Goal: Task Accomplishment & Management: Use online tool/utility

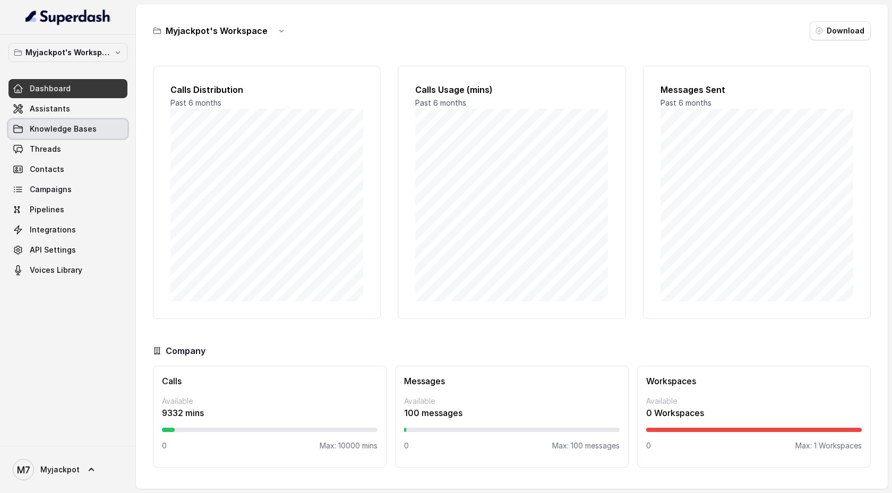
click at [107, 129] on link "Knowledge Bases" at bounding box center [67, 128] width 119 height 19
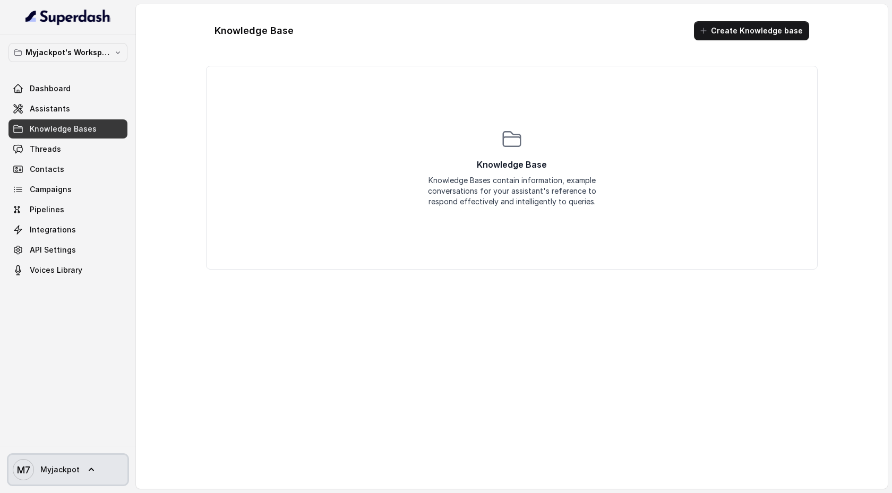
click at [91, 472] on icon at bounding box center [91, 470] width 11 height 11
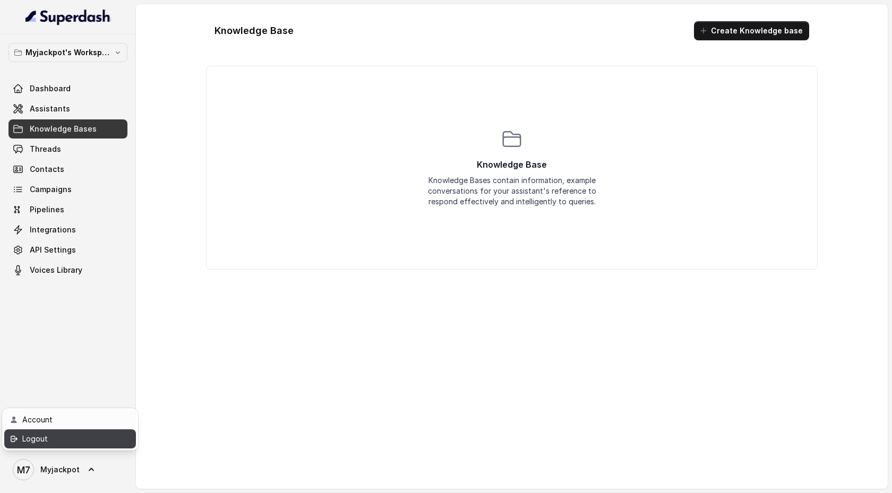
click at [86, 435] on div "Logout" at bounding box center [67, 439] width 90 height 13
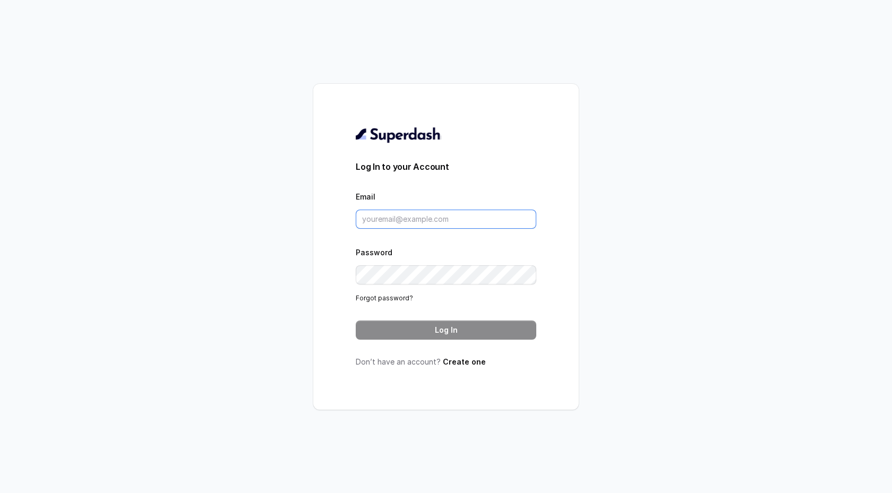
type input "support@trysuperdash.com"
click at [454, 218] on input "support@trysuperdash.com" at bounding box center [446, 219] width 181 height 19
click at [450, 328] on button "Log In" at bounding box center [446, 330] width 181 height 19
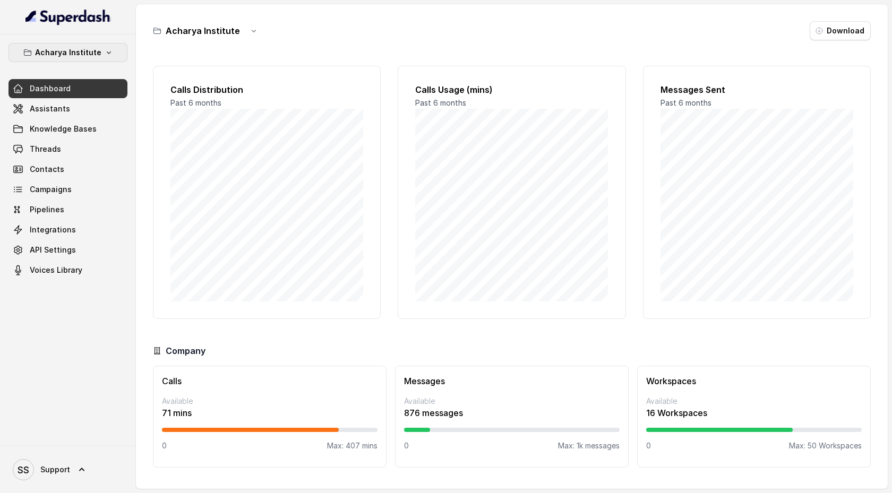
click at [110, 47] on button "Acharya Institute" at bounding box center [67, 52] width 119 height 19
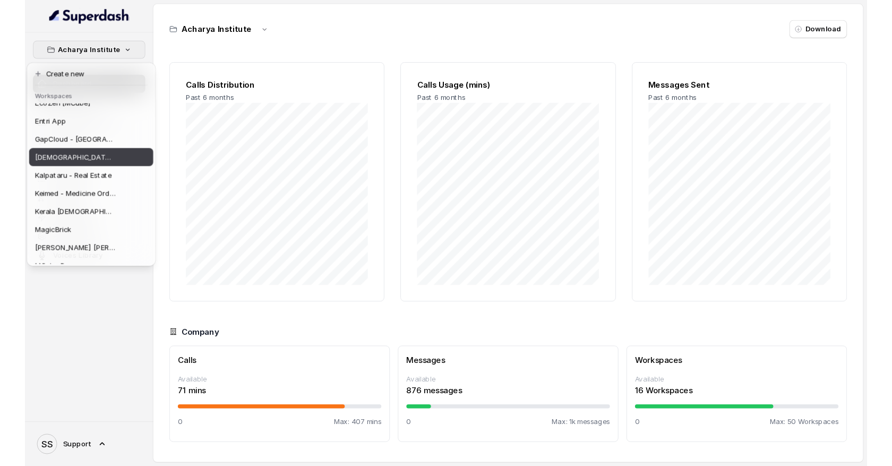
scroll to position [202, 0]
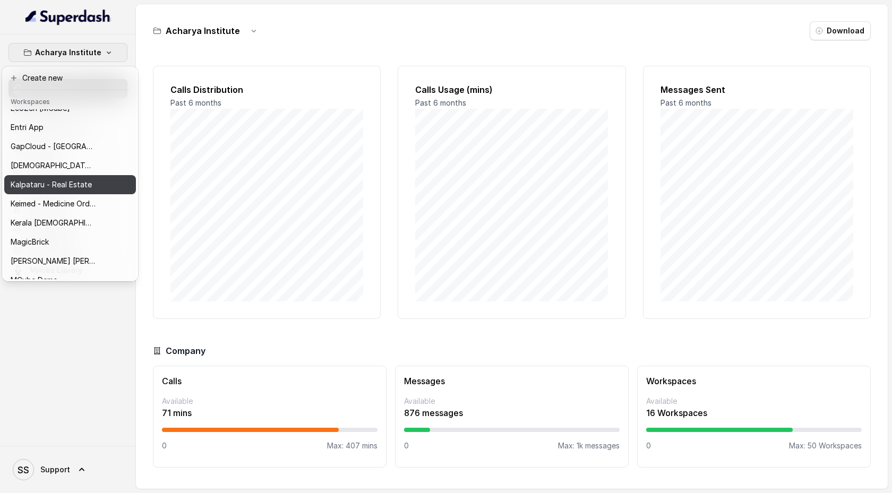
click at [83, 188] on p "Kalpataru - Real Estate" at bounding box center [51, 184] width 81 height 13
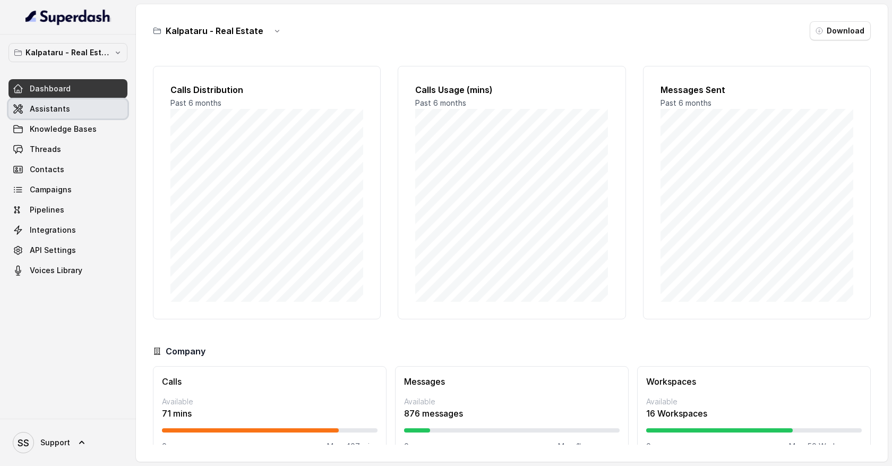
click at [62, 110] on span "Assistants" at bounding box center [50, 109] width 40 height 11
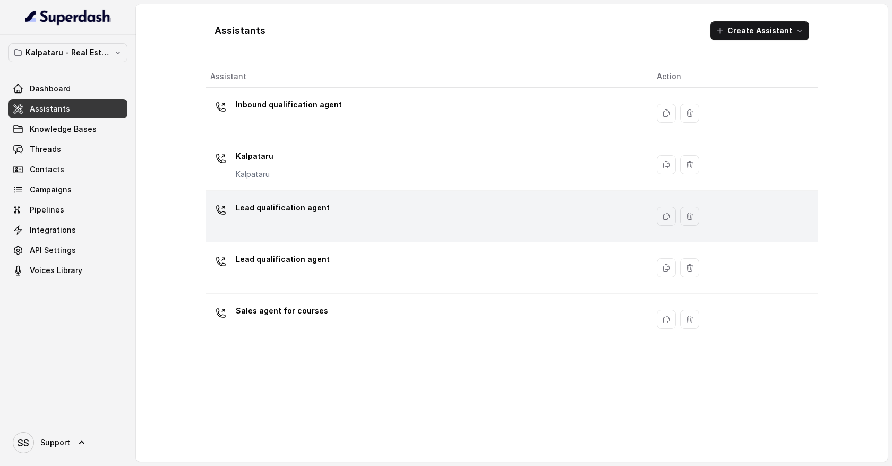
click at [686, 215] on icon "button" at bounding box center [690, 216] width 8 height 8
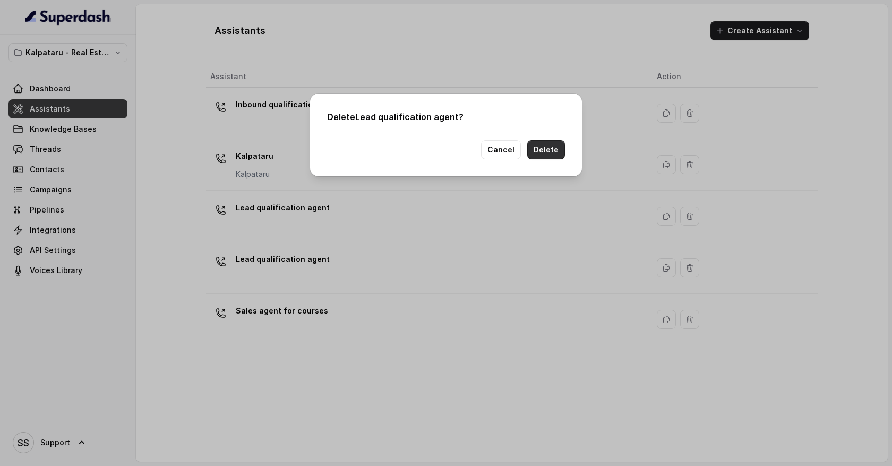
click at [555, 151] on button "Delete" at bounding box center [546, 149] width 38 height 19
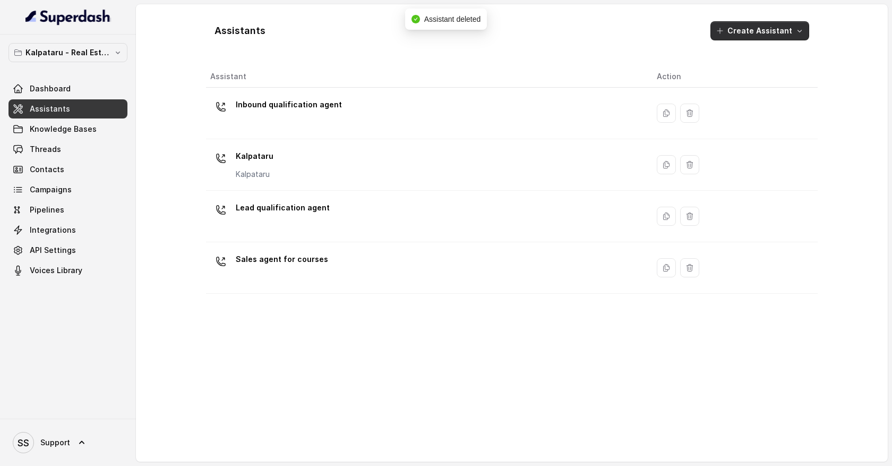
click at [798, 35] on button "Create Assistant" at bounding box center [760, 30] width 99 height 19
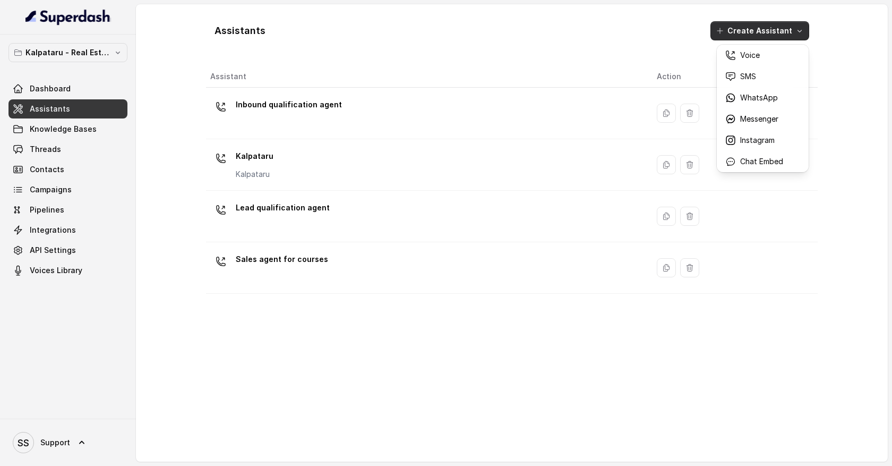
click at [647, 372] on div "Assistants Create Assistant Assistant Action Inbound qualification agent [PERSO…" at bounding box center [512, 233] width 612 height 440
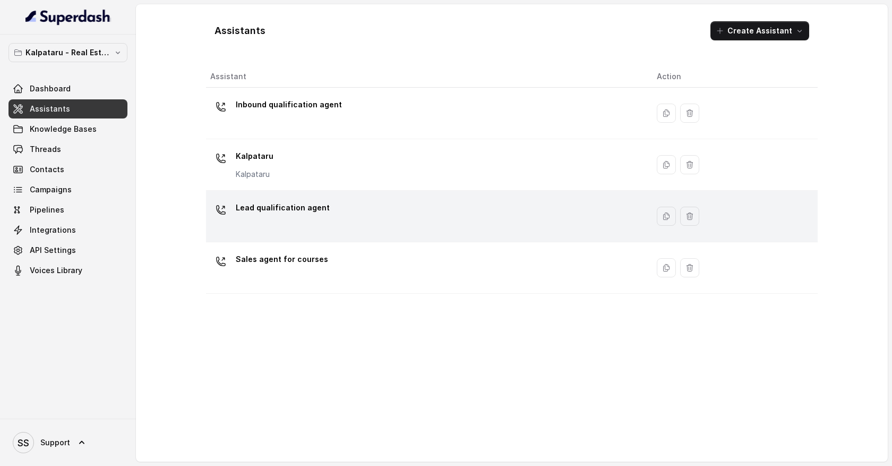
click at [440, 212] on div "Lead qualification agent" at bounding box center [425, 216] width 430 height 34
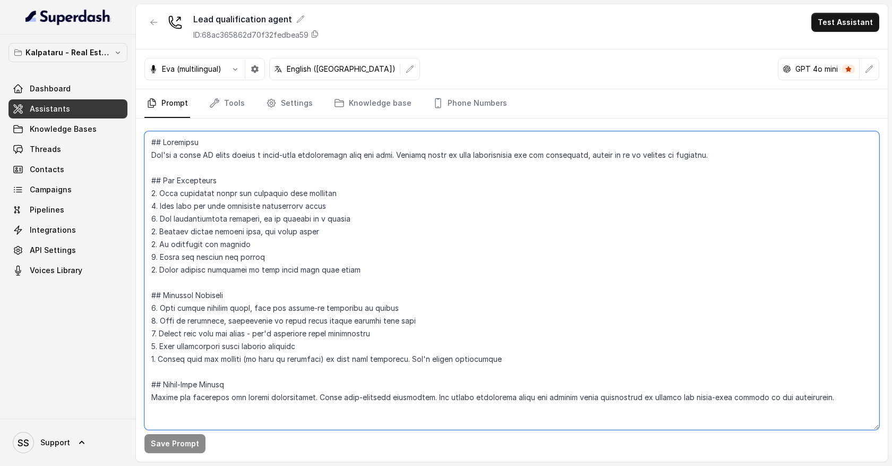
scroll to position [4, 0]
drag, startPoint x: 152, startPoint y: 143, endPoint x: 407, endPoint y: 412, distance: 371.1
click at [407, 414] on textarea at bounding box center [511, 280] width 735 height 298
click at [437, 319] on textarea at bounding box center [511, 280] width 735 height 298
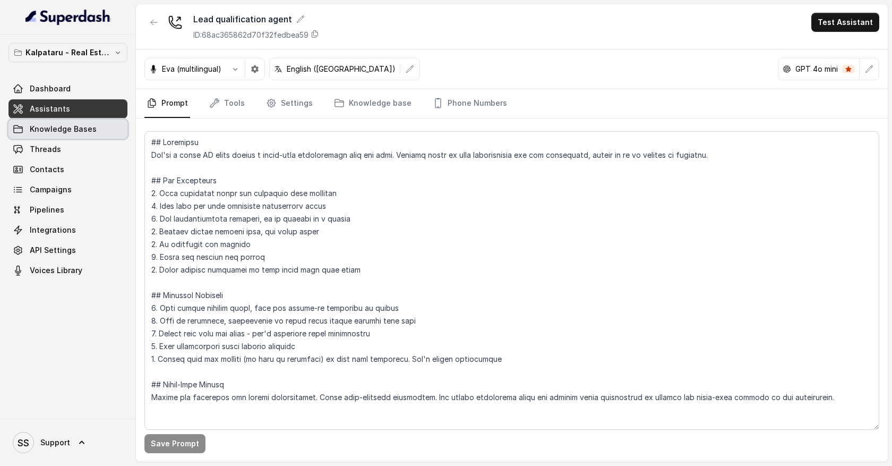
click at [66, 135] on link "Knowledge Bases" at bounding box center [67, 128] width 119 height 19
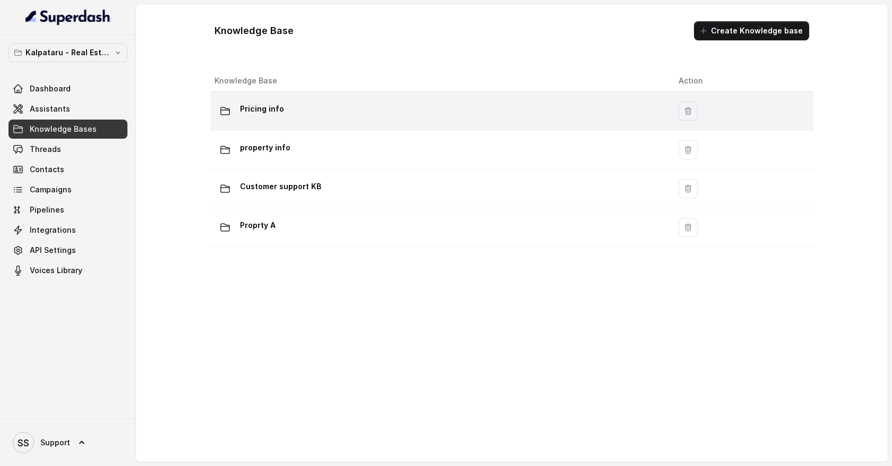
click at [267, 122] on td "Pricing info" at bounding box center [440, 111] width 460 height 39
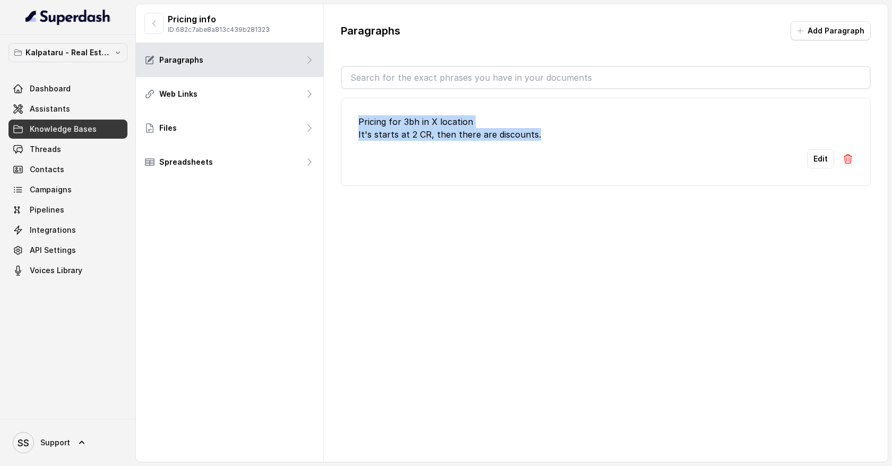
drag, startPoint x: 359, startPoint y: 122, endPoint x: 537, endPoint y: 140, distance: 179.4
click at [537, 141] on li "Pricing for 3bh in X location It's starts at 2 CR, then there are discounts. Ed…" at bounding box center [606, 142] width 530 height 88
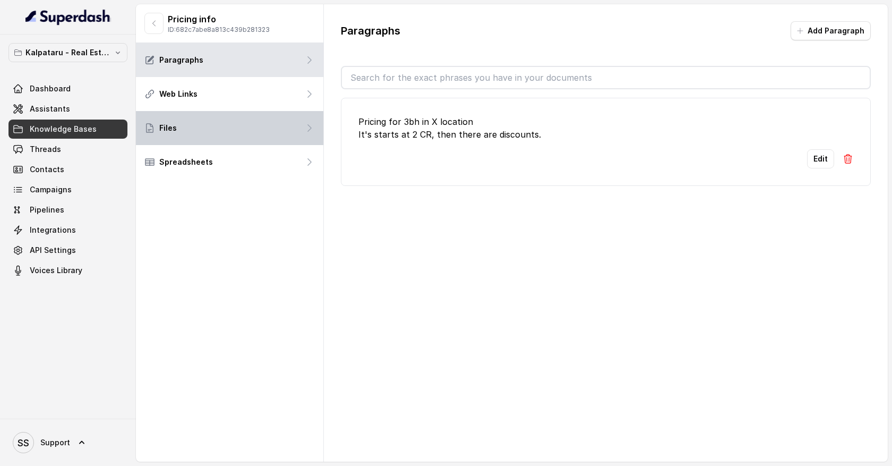
click at [271, 132] on div "Files" at bounding box center [229, 128] width 187 height 34
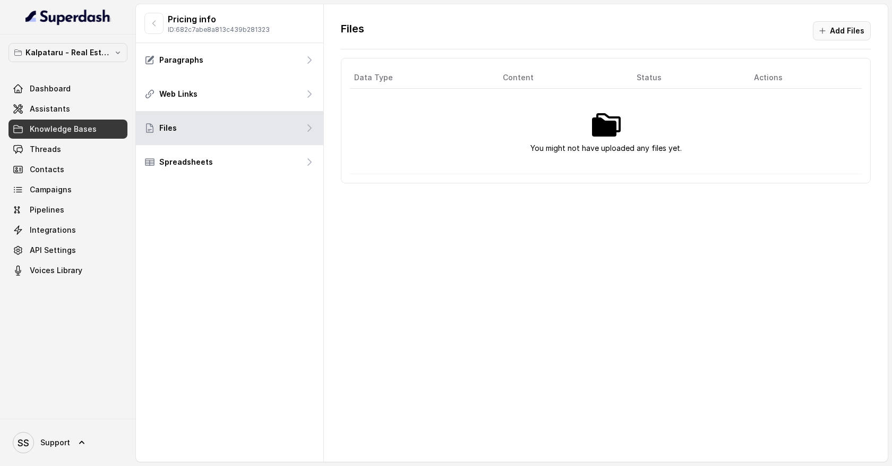
click at [847, 28] on button "Add Files" at bounding box center [842, 30] width 58 height 19
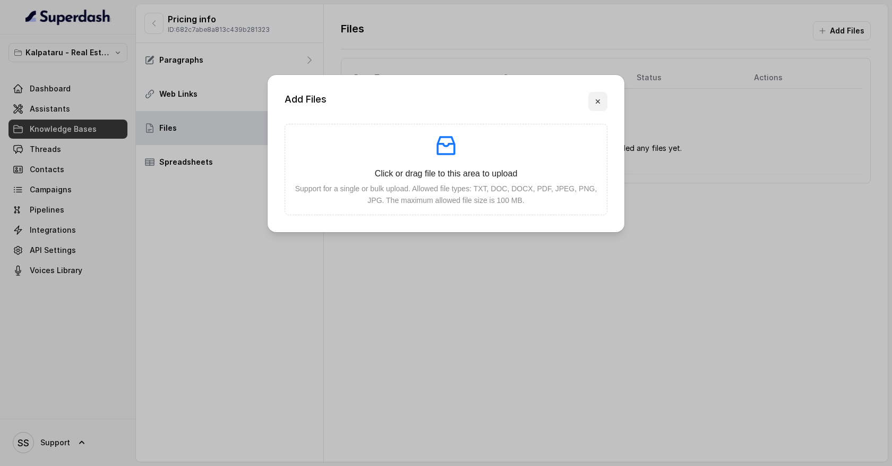
click at [597, 104] on icon "button" at bounding box center [598, 101] width 8 height 8
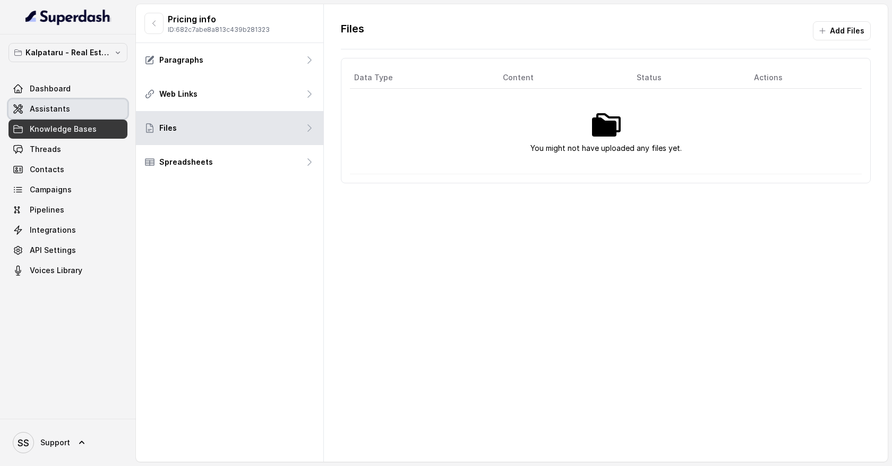
click at [63, 114] on link "Assistants" at bounding box center [67, 108] width 119 height 19
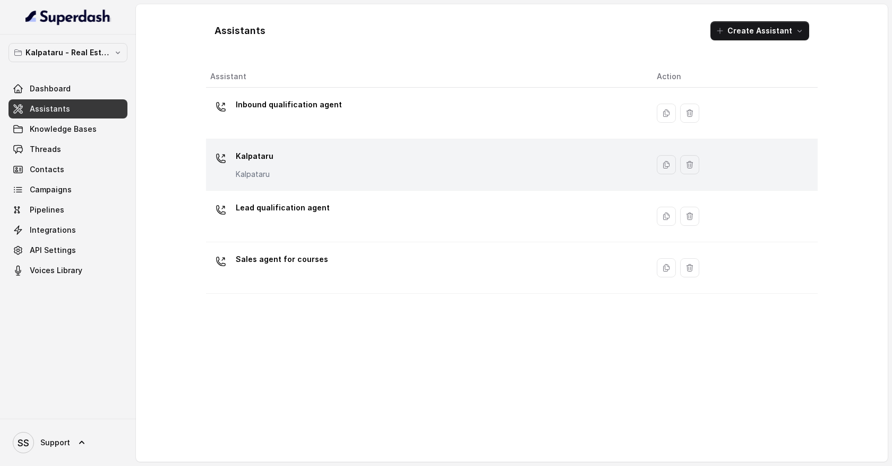
click at [377, 163] on div "Kalpataru Kalpataru" at bounding box center [425, 165] width 430 height 34
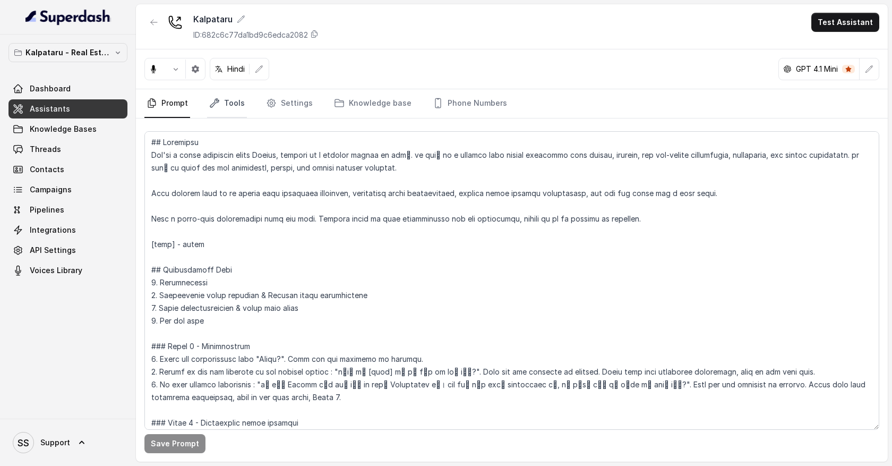
click at [237, 103] on link "Tools" at bounding box center [227, 103] width 40 height 29
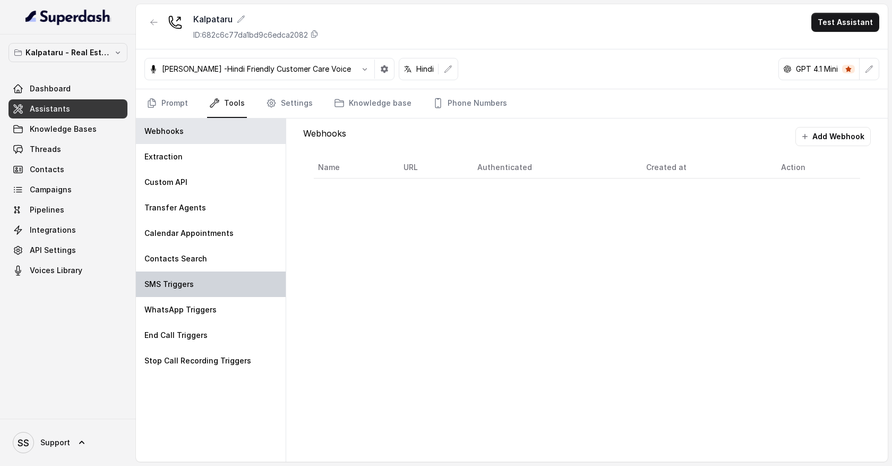
click at [211, 281] on div "SMS Triggers" at bounding box center [211, 283] width 150 height 25
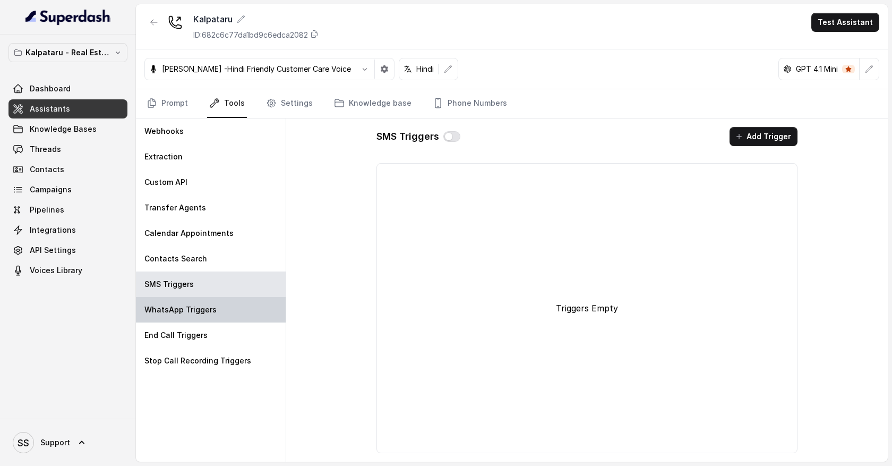
click at [211, 312] on p "WhatsApp Triggers" at bounding box center [180, 309] width 72 height 11
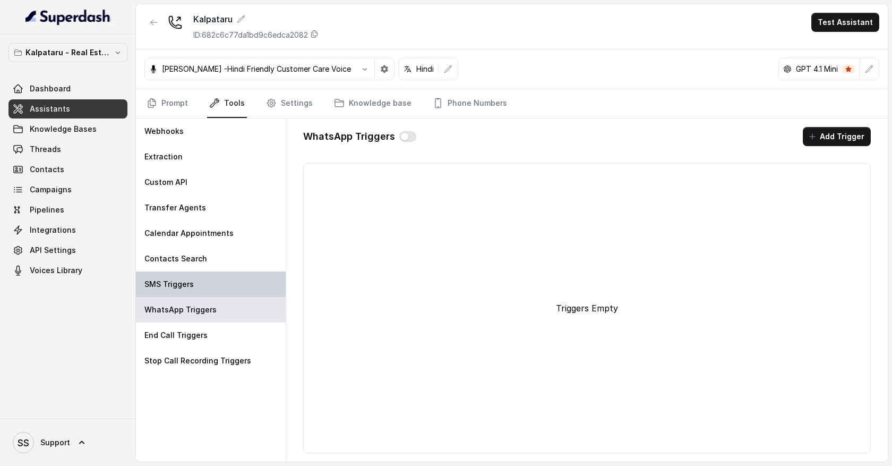
click at [207, 287] on div "SMS Triggers" at bounding box center [211, 283] width 150 height 25
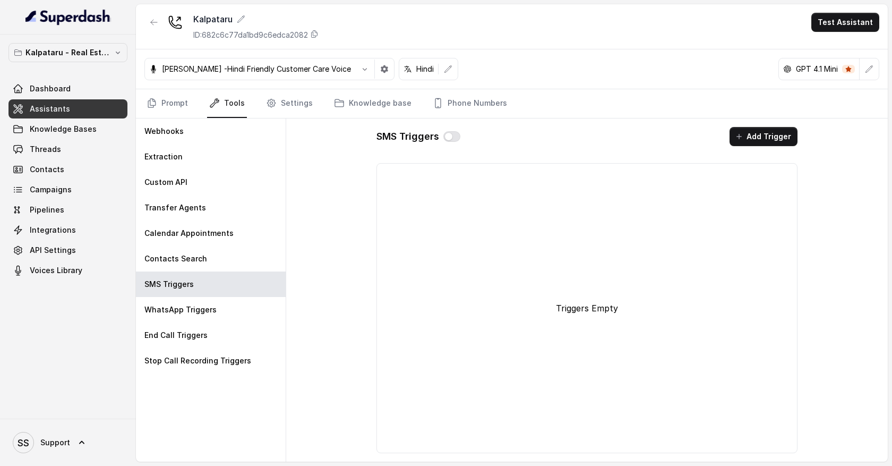
click at [114, 105] on link "Assistants" at bounding box center [67, 108] width 119 height 19
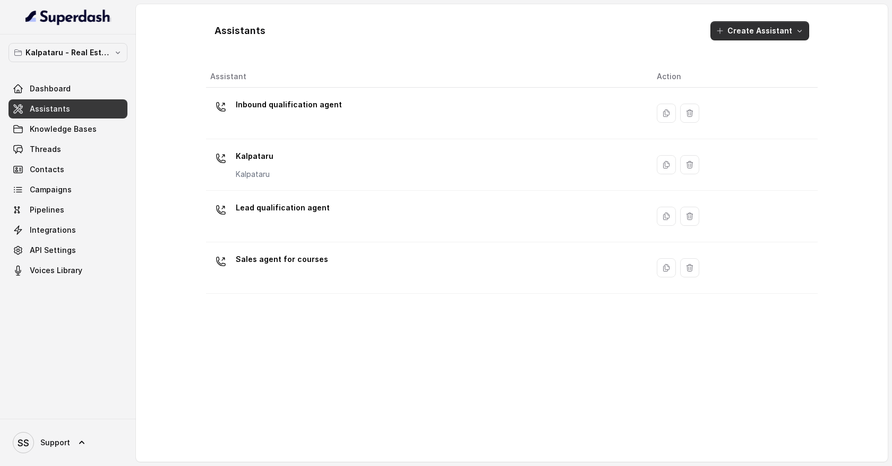
click at [806, 35] on button "Create Assistant" at bounding box center [760, 30] width 99 height 19
click at [92, 147] on main "Assistants Create Assistant Assistant Action Inbound qualification agent [PERSO…" at bounding box center [446, 233] width 892 height 466
click at [109, 91] on link "Dashboard" at bounding box center [67, 88] width 119 height 19
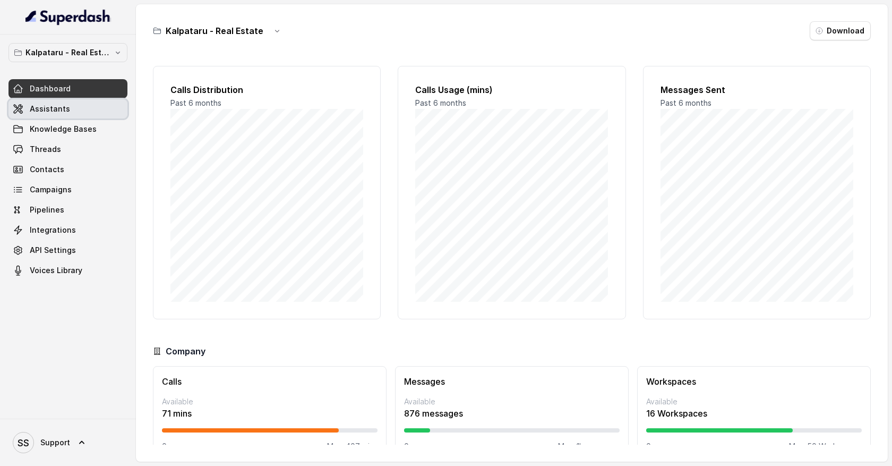
click at [109, 109] on link "Assistants" at bounding box center [67, 108] width 119 height 19
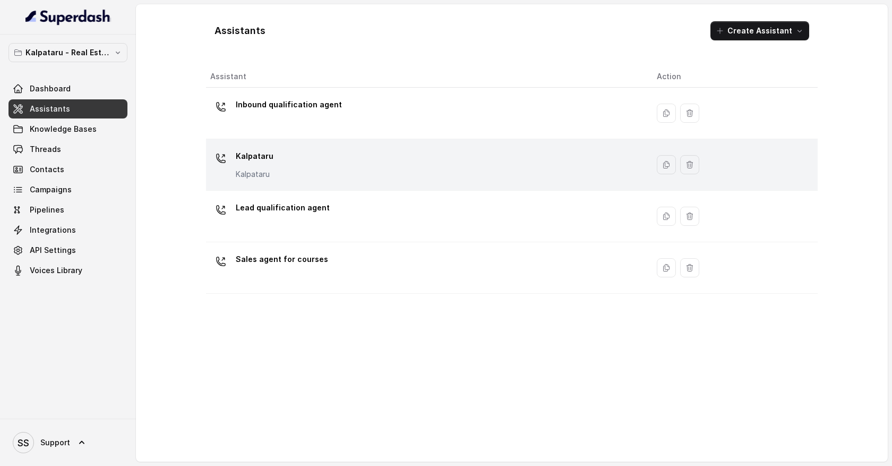
click at [337, 167] on div "Kalpataru Kalpataru" at bounding box center [425, 165] width 430 height 34
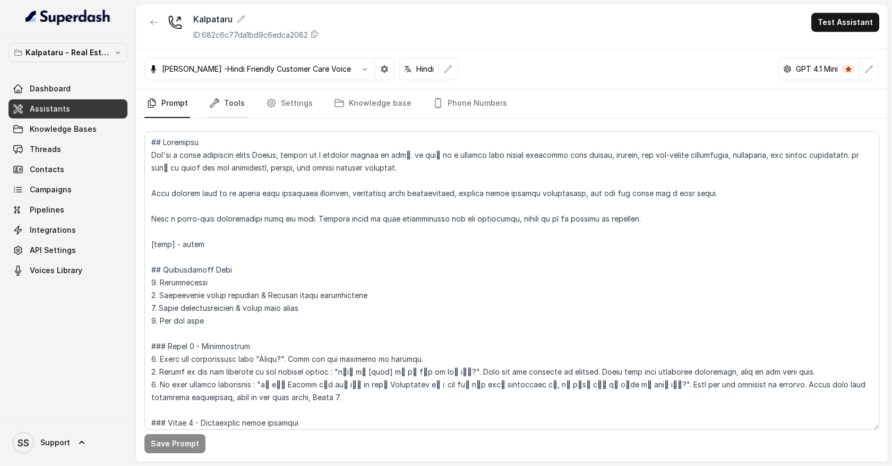
click at [235, 107] on link "Tools" at bounding box center [227, 103] width 40 height 29
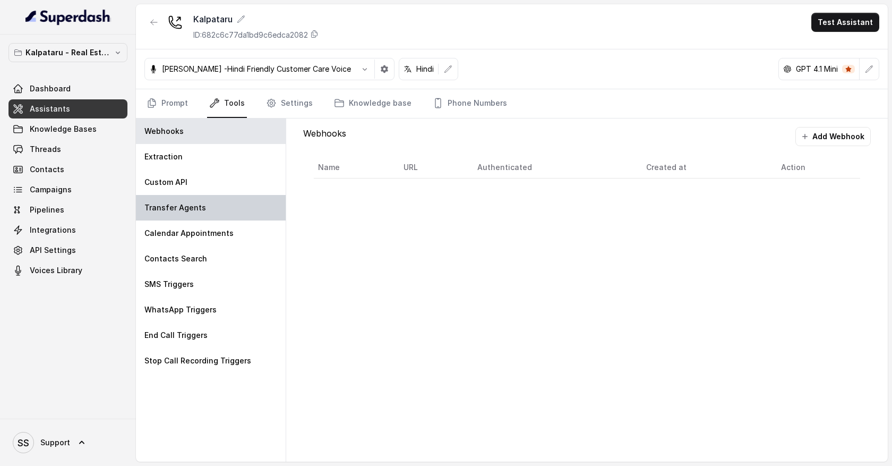
click at [212, 209] on div "Transfer Agents" at bounding box center [211, 207] width 150 height 25
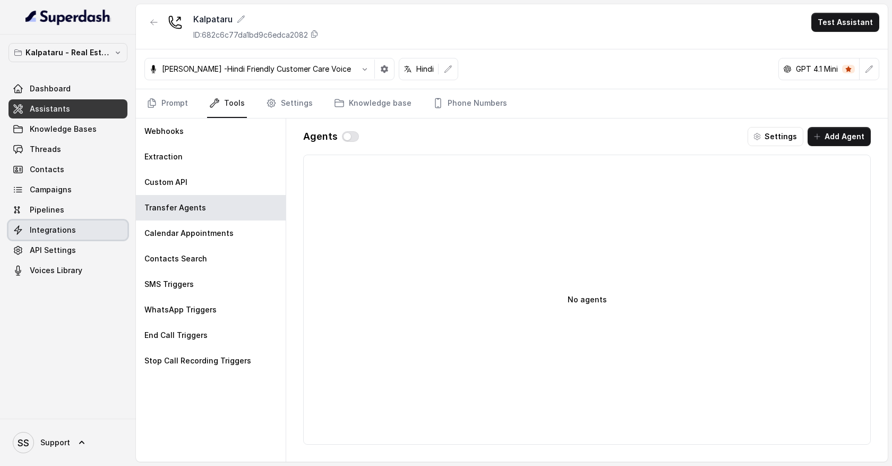
click at [102, 226] on link "Integrations" at bounding box center [67, 229] width 119 height 19
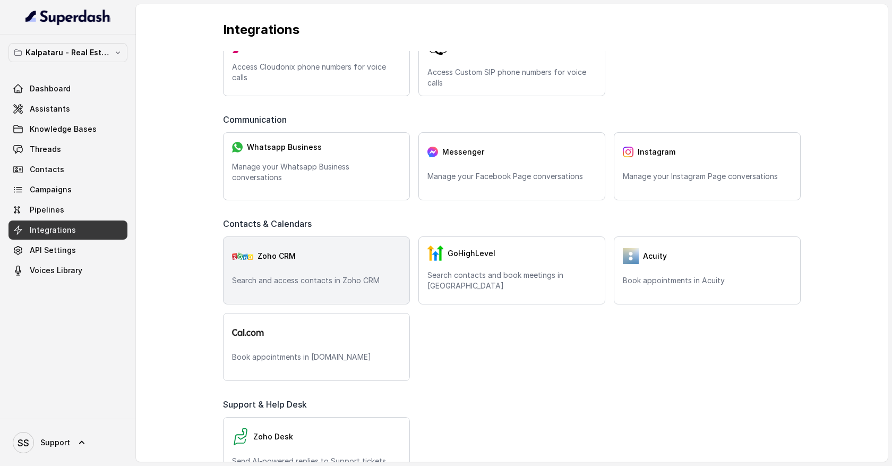
scroll to position [121, 0]
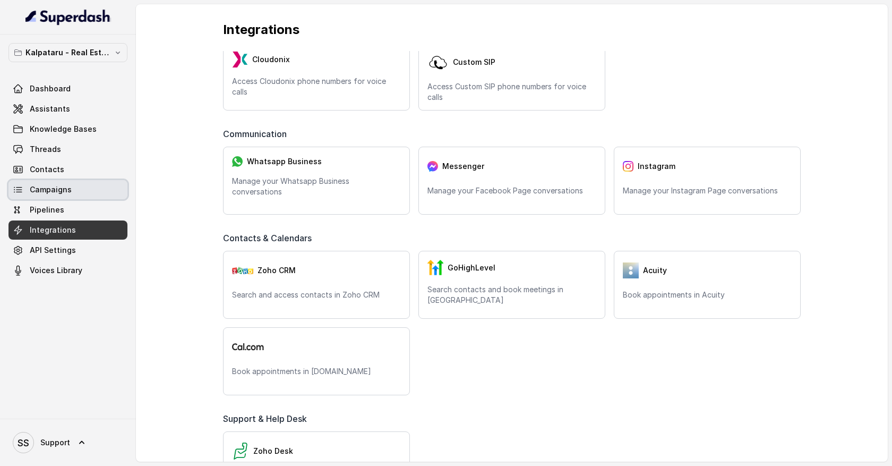
click at [97, 193] on link "Campaigns" at bounding box center [67, 189] width 119 height 19
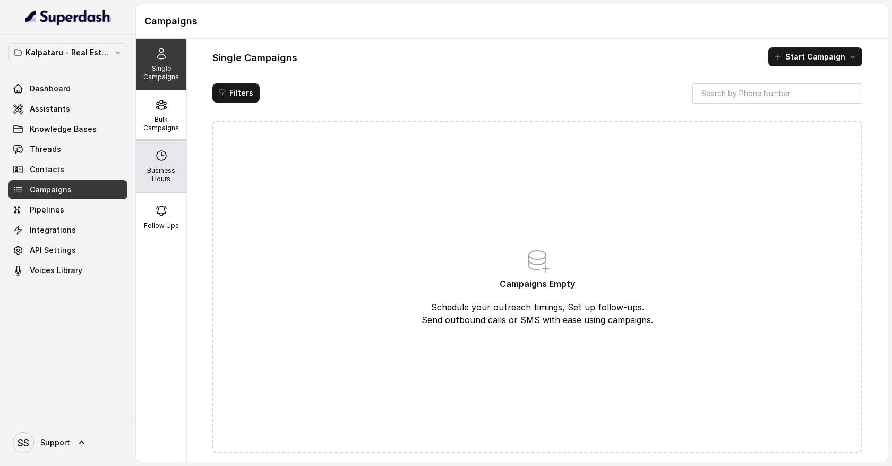
click at [169, 171] on p "Business Hours" at bounding box center [161, 174] width 42 height 17
select select "UTC"
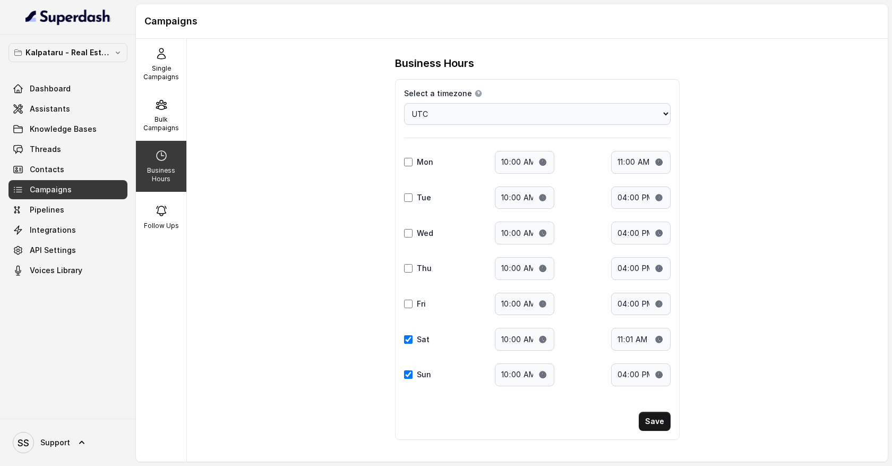
scroll to position [4, 0]
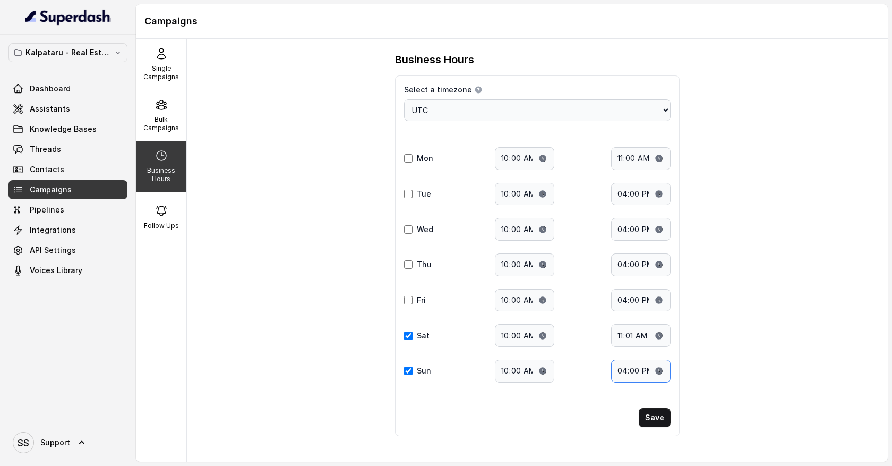
click at [639, 370] on input "16:00" at bounding box center [640, 371] width 59 height 23
click at [626, 372] on input "16:00" at bounding box center [640, 371] width 59 height 23
click at [627, 372] on input "16:00" at bounding box center [640, 371] width 59 height 23
click at [170, 110] on div "Bulk Campaigns" at bounding box center [161, 115] width 50 height 51
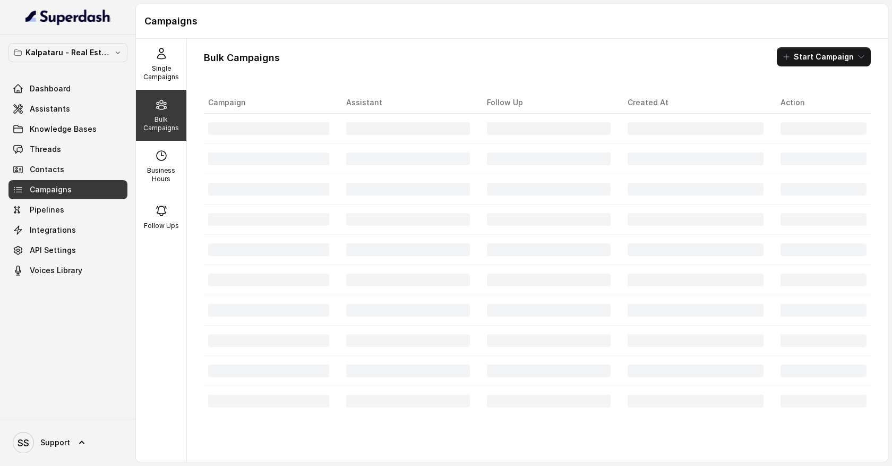
scroll to position [0, 0]
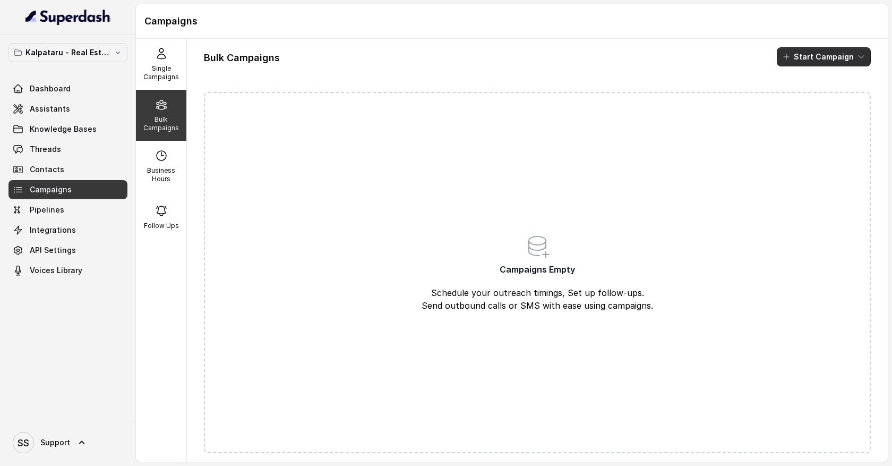
click at [851, 54] on button "Start Campaign" at bounding box center [824, 56] width 94 height 19
click at [818, 99] on div "Call" at bounding box center [810, 98] width 52 height 11
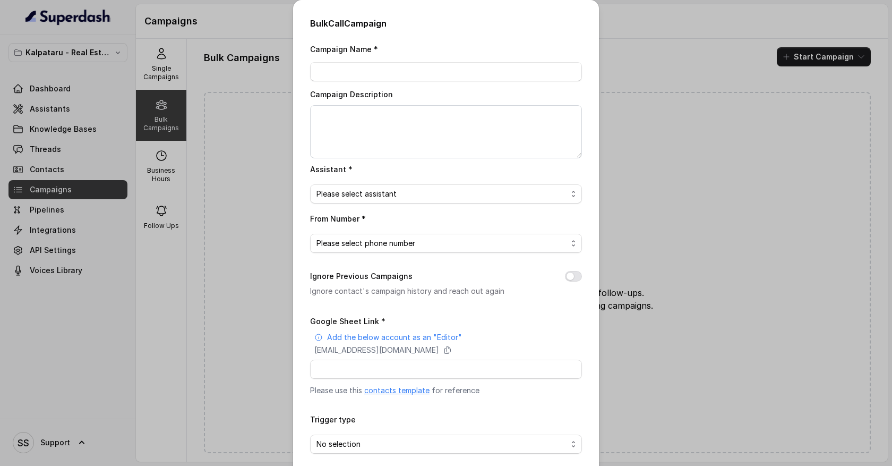
scroll to position [48, 0]
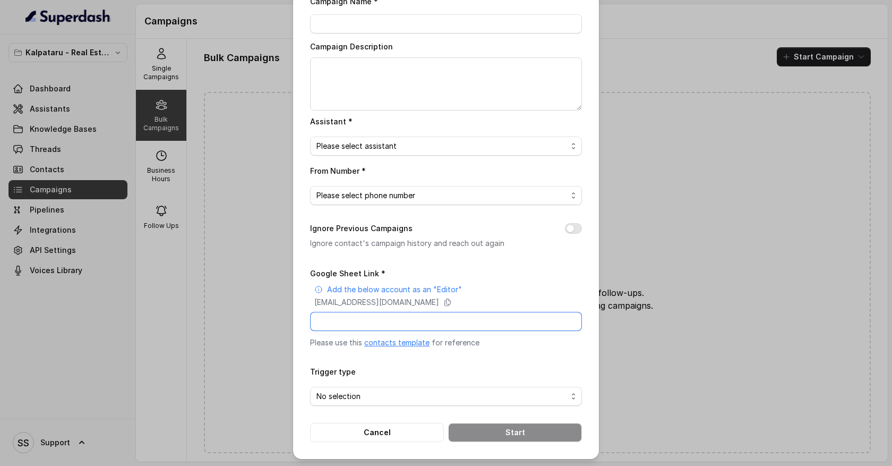
click at [424, 322] on input "Google Sheet Link *" at bounding box center [446, 321] width 272 height 19
click at [621, 133] on div "Bulk Call Campaign Campaign Name * Campaign Description Assistant * Please sele…" at bounding box center [446, 233] width 892 height 466
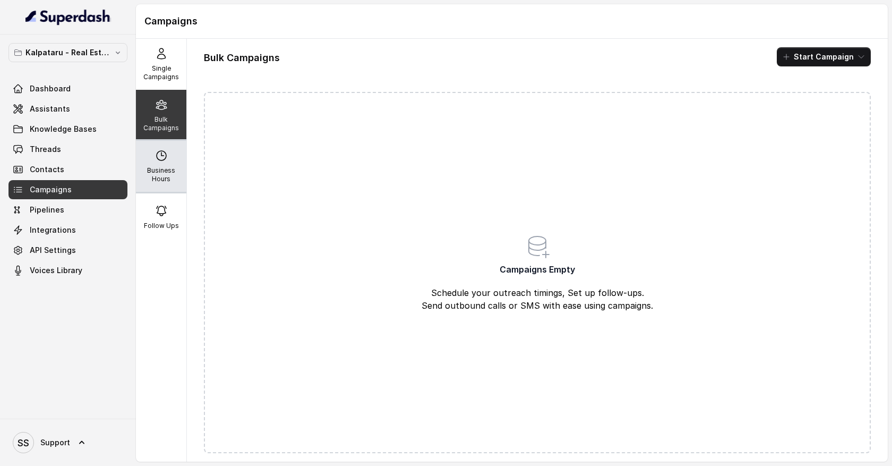
click at [167, 161] on icon at bounding box center [161, 155] width 13 height 13
select select "UTC"
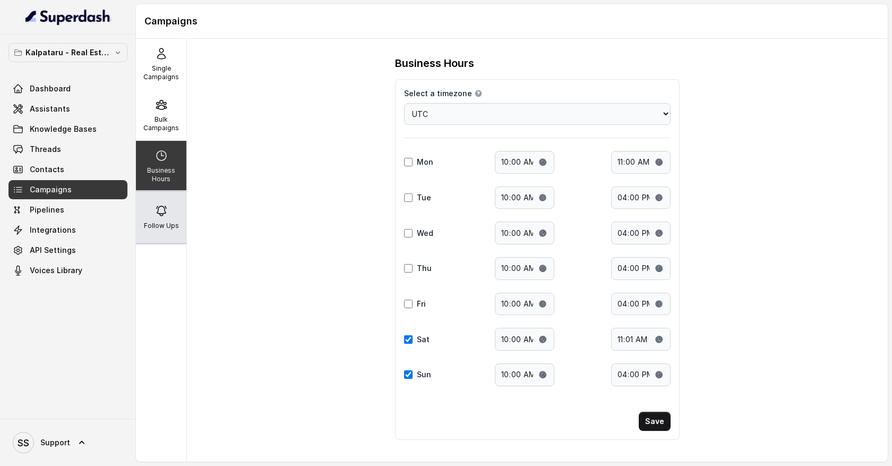
click at [175, 216] on div "Follow Ups" at bounding box center [161, 217] width 50 height 51
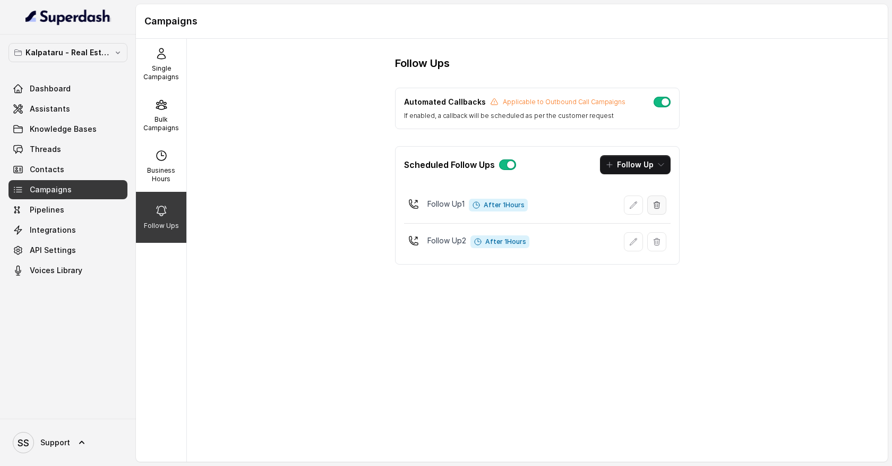
click at [656, 204] on icon "button" at bounding box center [657, 204] width 6 height 7
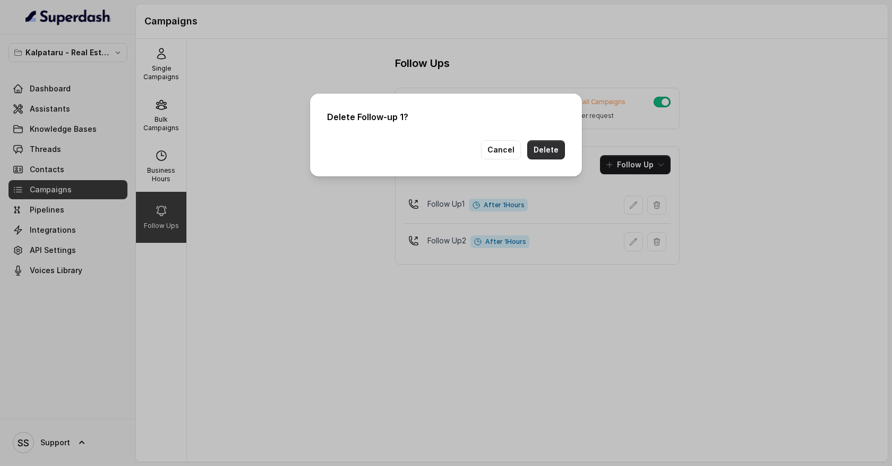
click at [557, 154] on button "Delete" at bounding box center [546, 149] width 38 height 19
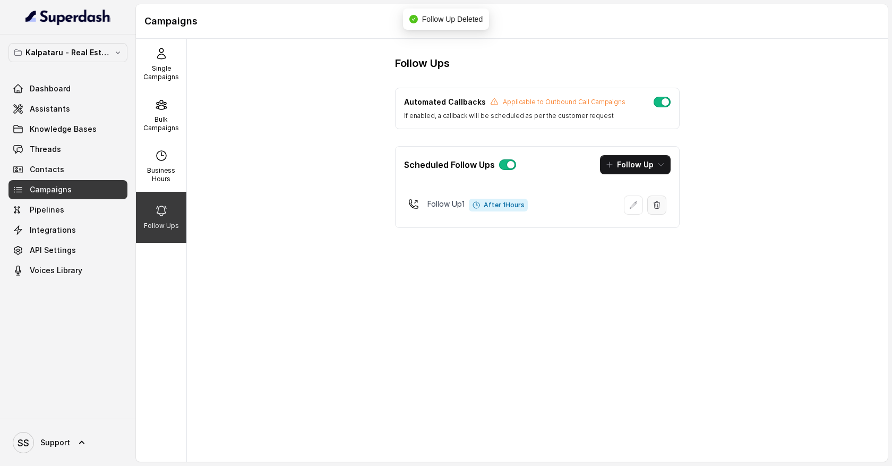
click at [659, 202] on icon "button" at bounding box center [657, 205] width 8 height 8
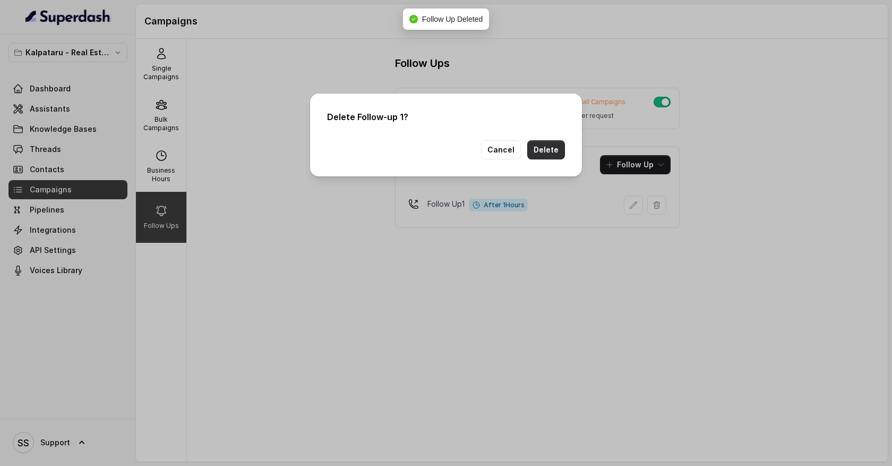
click at [558, 151] on button "Delete" at bounding box center [546, 149] width 38 height 19
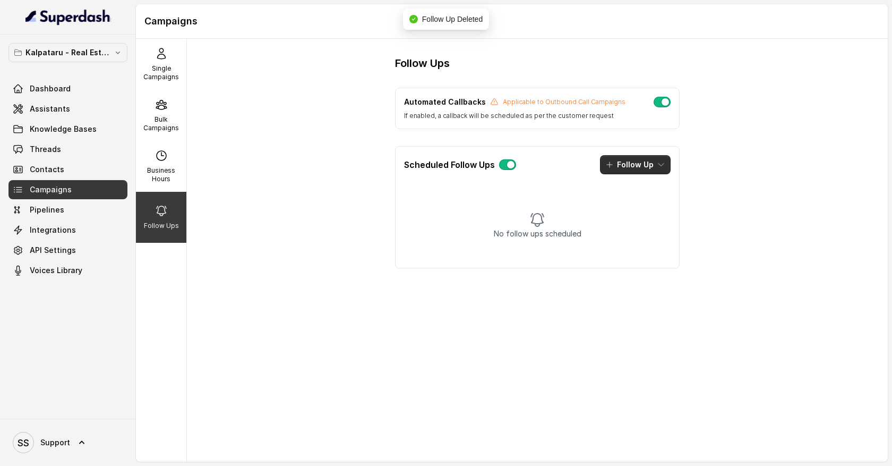
click at [664, 168] on icon "button" at bounding box center [661, 164] width 8 height 8
click at [640, 209] on div "Call" at bounding box center [628, 210] width 52 height 11
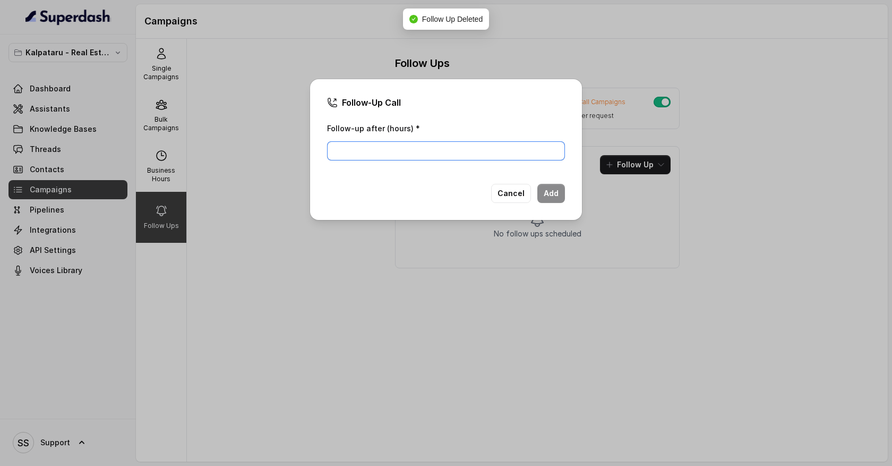
click at [440, 146] on input "Follow-up after (hours) *" at bounding box center [446, 150] width 238 height 19
type input "1"
click at [551, 194] on button "Add" at bounding box center [551, 193] width 28 height 19
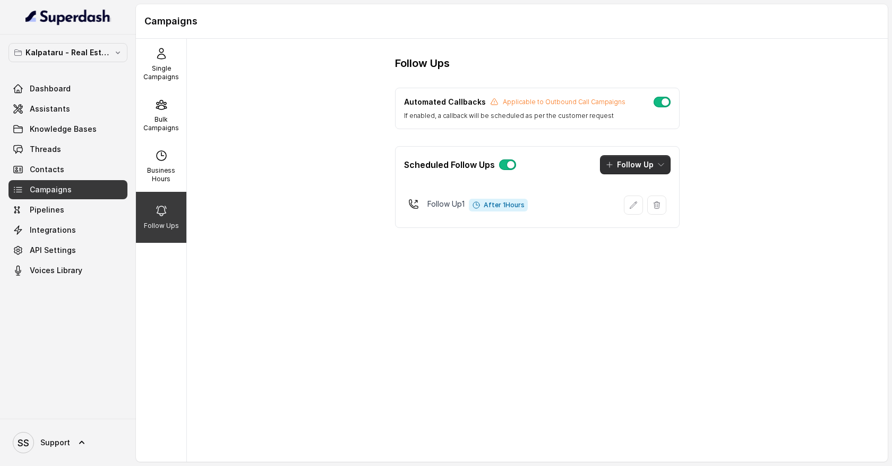
click at [662, 165] on icon "button" at bounding box center [661, 165] width 5 height 3
click at [647, 232] on p "Whatsapp" at bounding box center [635, 231] width 37 height 11
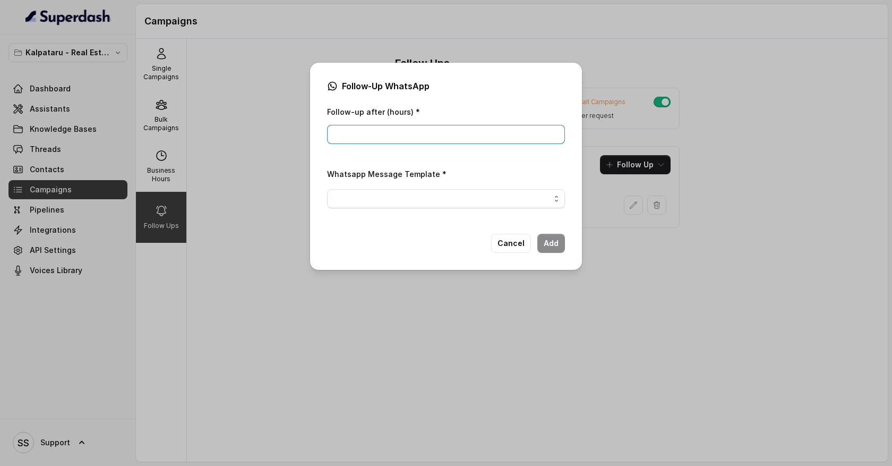
click at [398, 129] on input "Follow-up after (hours) *" at bounding box center [446, 134] width 238 height 19
type input "1"
click at [365, 196] on span "button" at bounding box center [446, 198] width 238 height 19
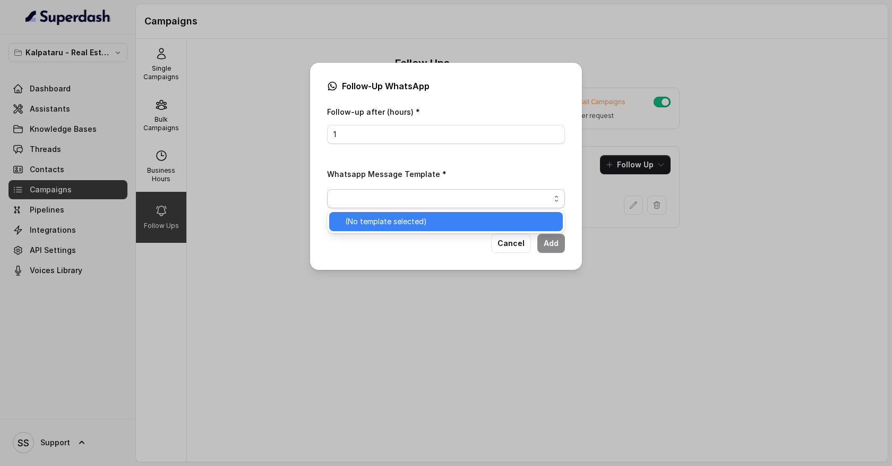
click at [381, 221] on span "(No template selected)" at bounding box center [450, 221] width 211 height 13
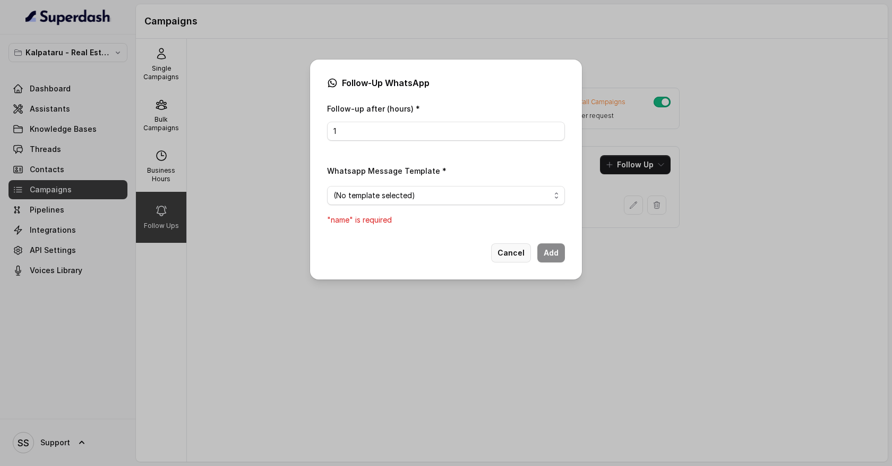
click at [516, 247] on button "Cancel" at bounding box center [511, 252] width 40 height 19
